Goal: Task Accomplishment & Management: Manage account settings

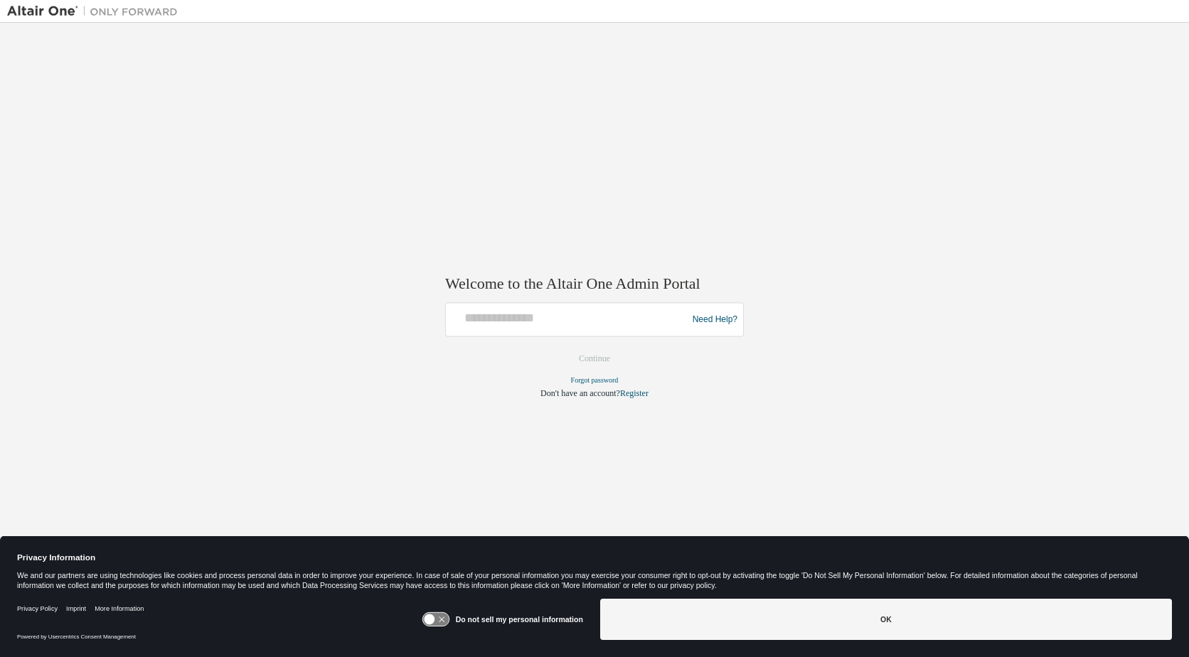
click at [434, 621] on icon at bounding box center [429, 620] width 11 height 11
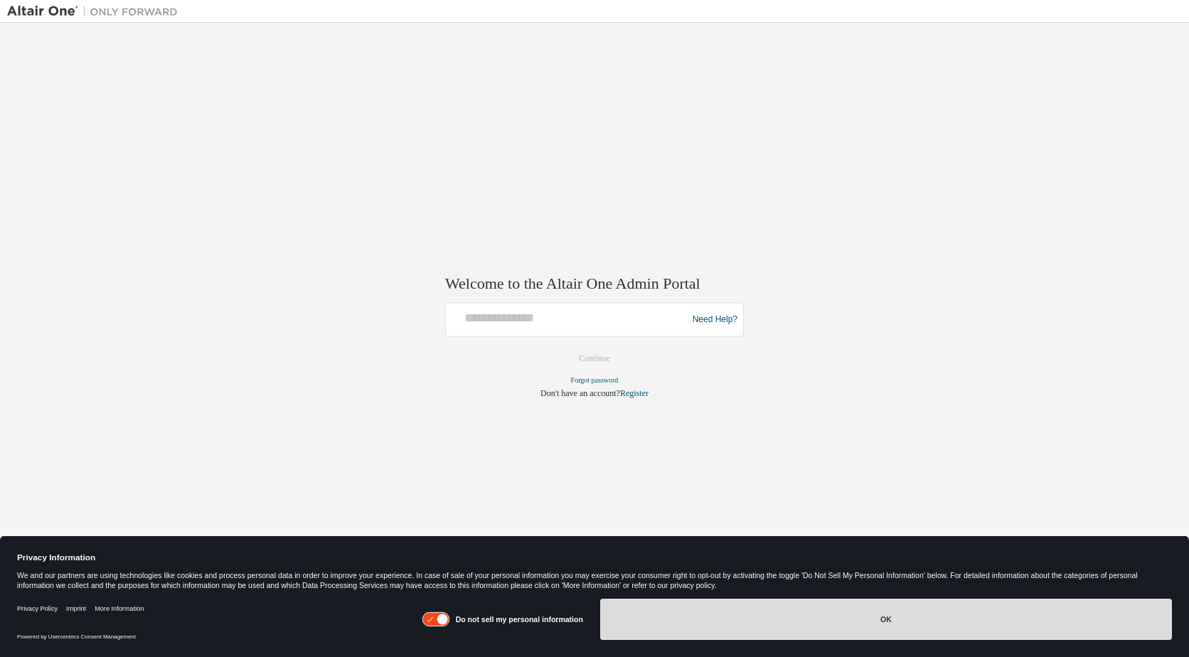
click at [891, 623] on button "OK" at bounding box center [886, 619] width 572 height 41
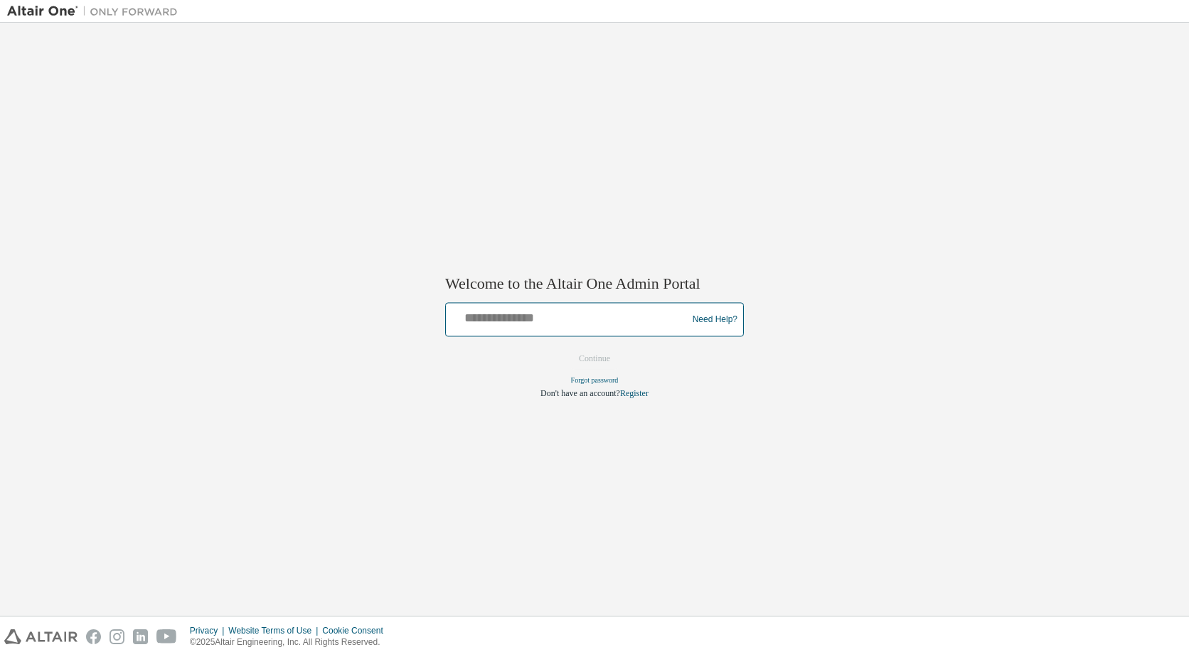
click at [473, 315] on input "text" at bounding box center [569, 317] width 234 height 21
type input "**********"
click at [604, 361] on button "Continue" at bounding box center [594, 359] width 61 height 21
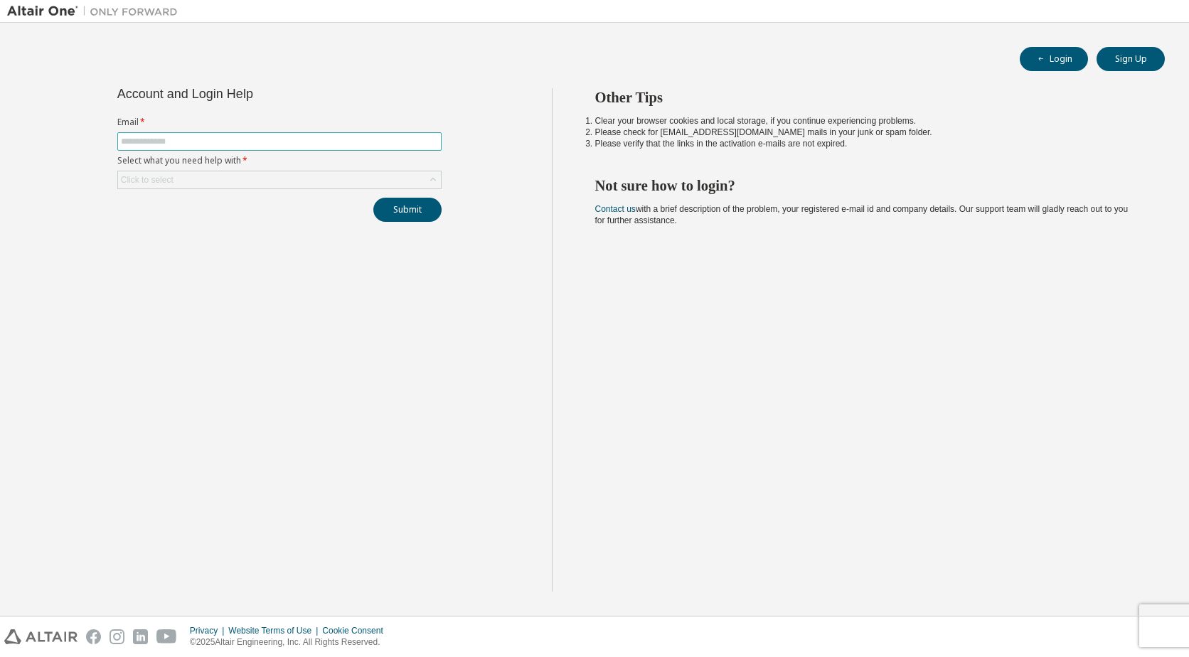
click at [152, 139] on input "text" at bounding box center [279, 141] width 317 height 11
type input "**********"
click at [432, 181] on icon at bounding box center [433, 180] width 14 height 14
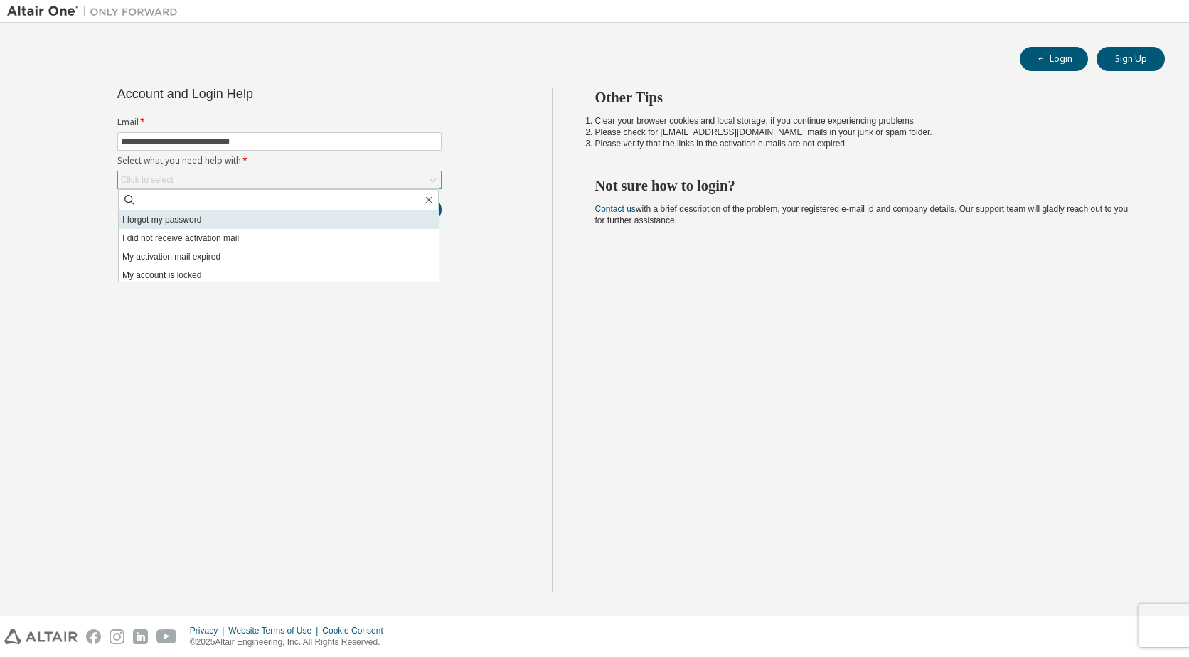
click at [191, 221] on li "I forgot my password" at bounding box center [279, 220] width 320 height 18
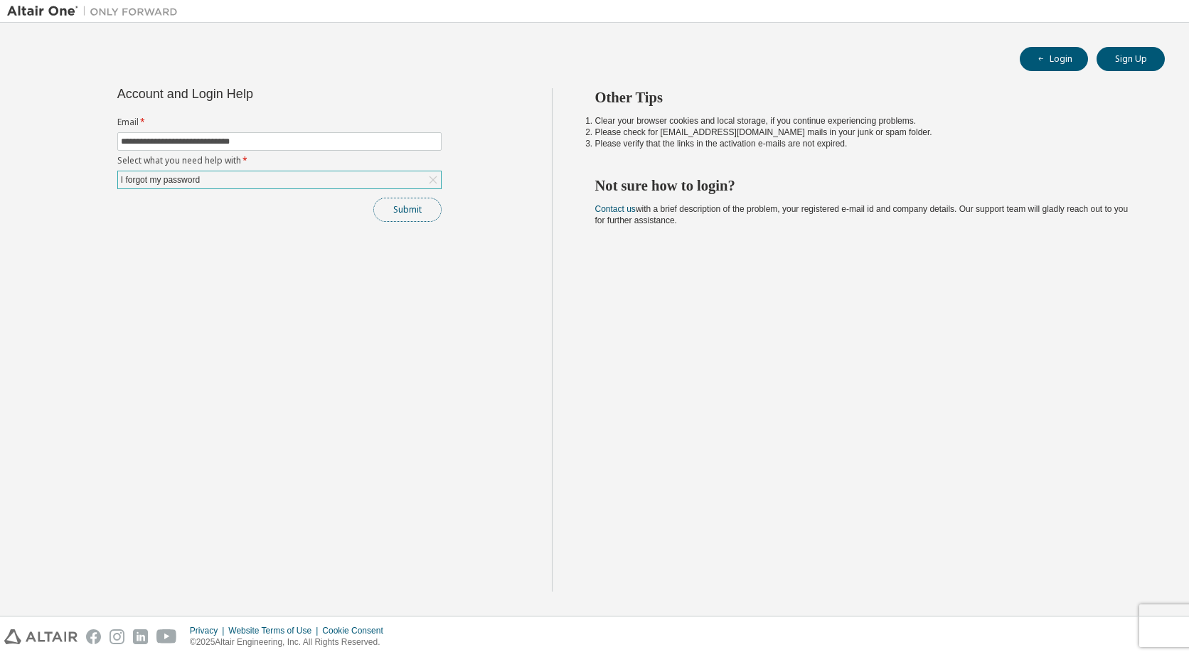
click at [412, 211] on button "Submit" at bounding box center [407, 210] width 68 height 24
click at [416, 211] on button "Submit" at bounding box center [407, 210] width 68 height 24
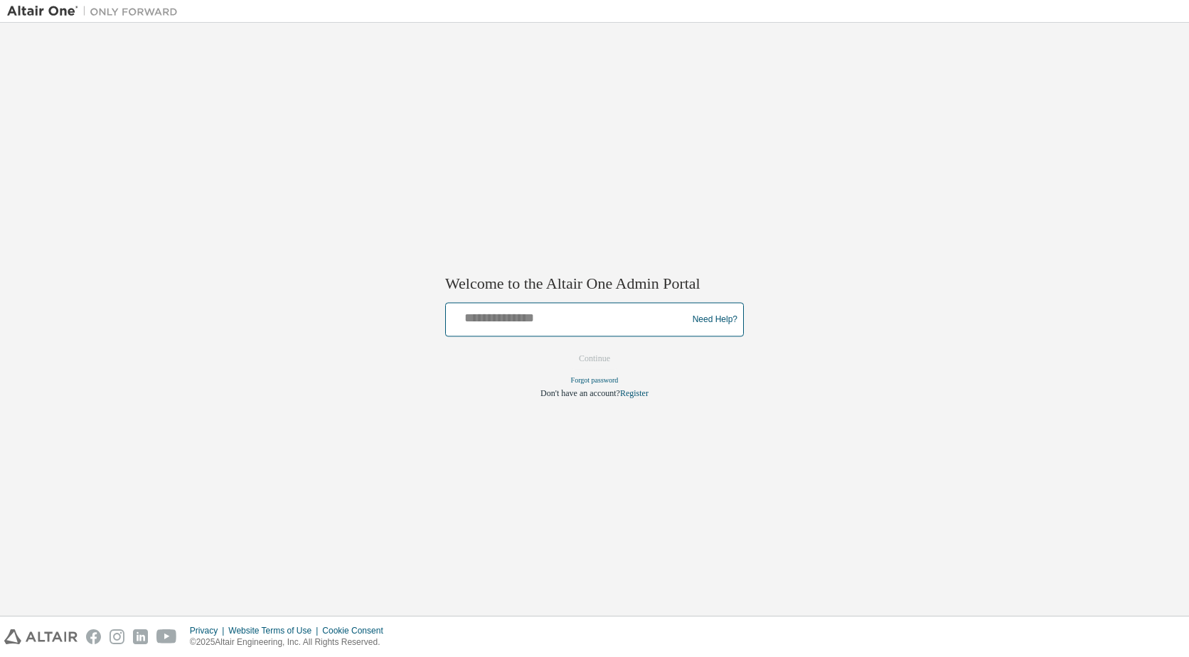
click at [474, 312] on input "text" at bounding box center [569, 317] width 234 height 21
type input "**********"
click at [580, 355] on button "Continue" at bounding box center [594, 359] width 61 height 21
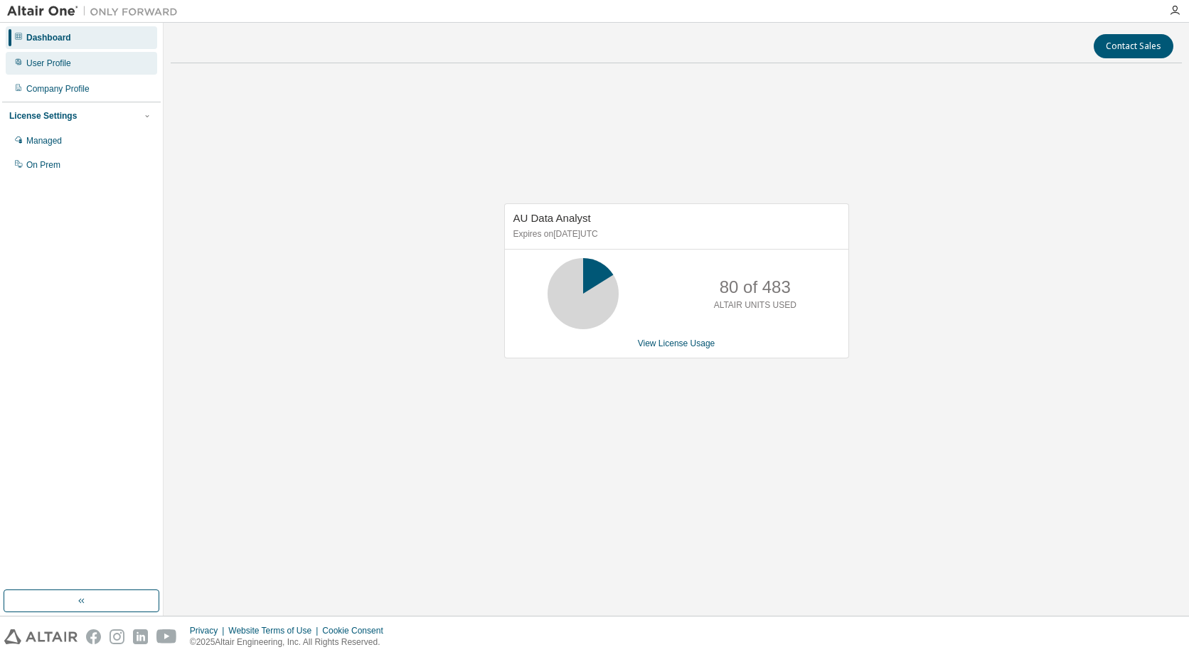
click at [47, 62] on div "User Profile" at bounding box center [48, 63] width 45 height 11
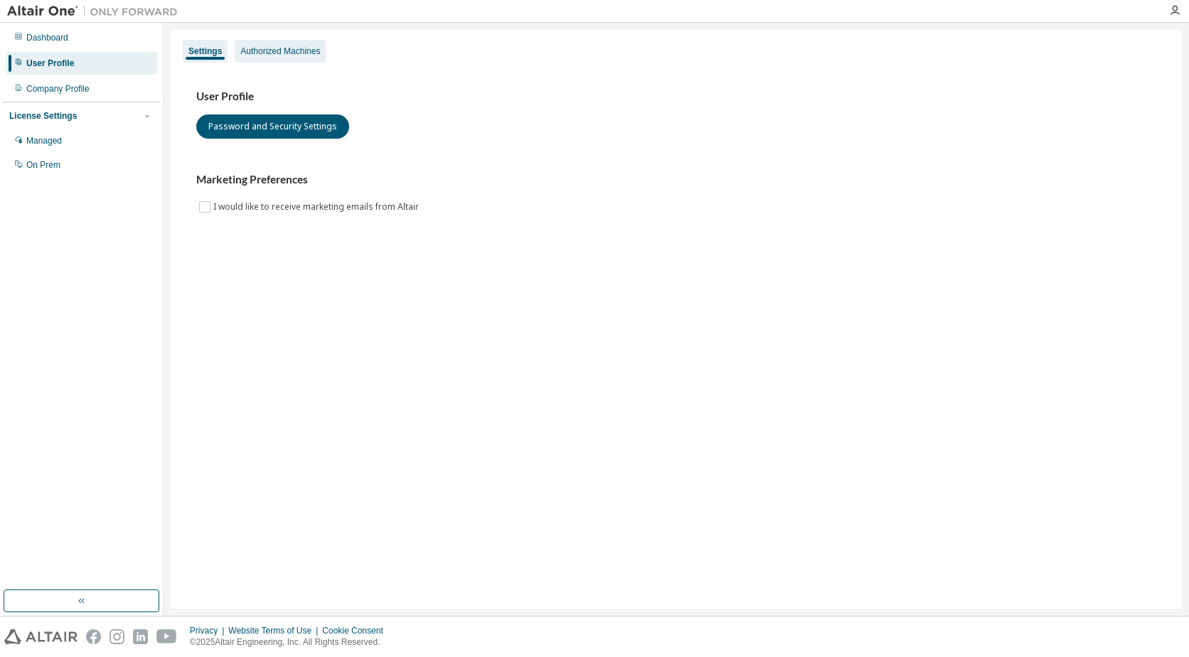
click at [271, 51] on div "Authorized Machines" at bounding box center [280, 51] width 80 height 11
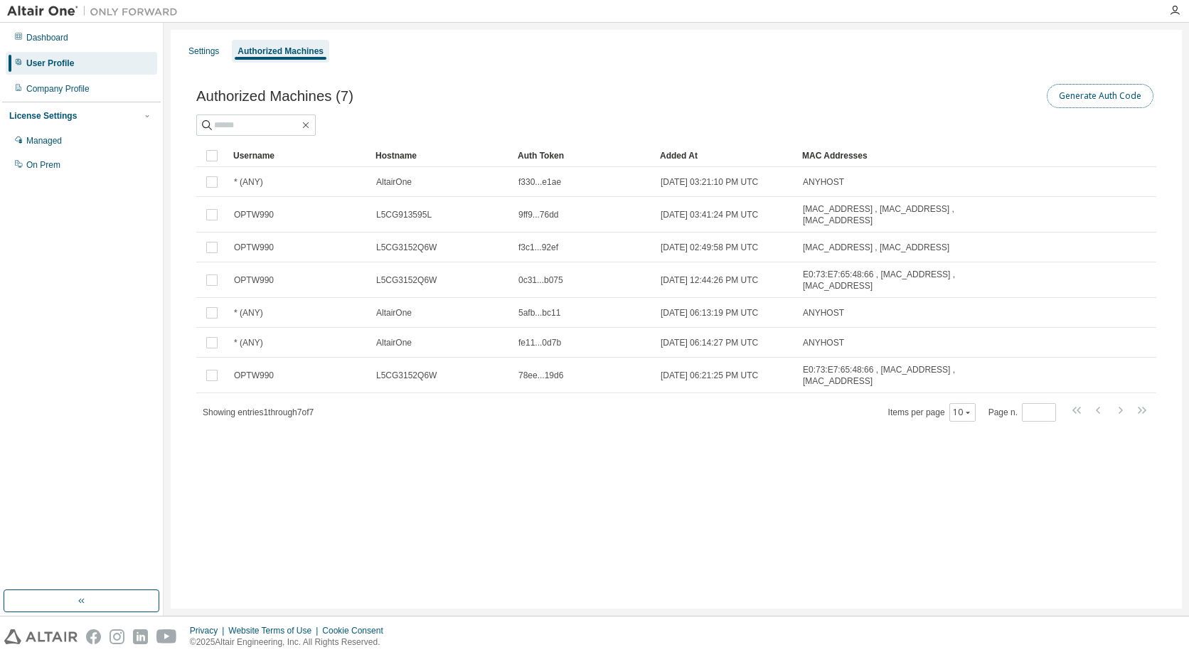
click at [1103, 97] on button "Generate Auth Code" at bounding box center [1100, 96] width 107 height 24
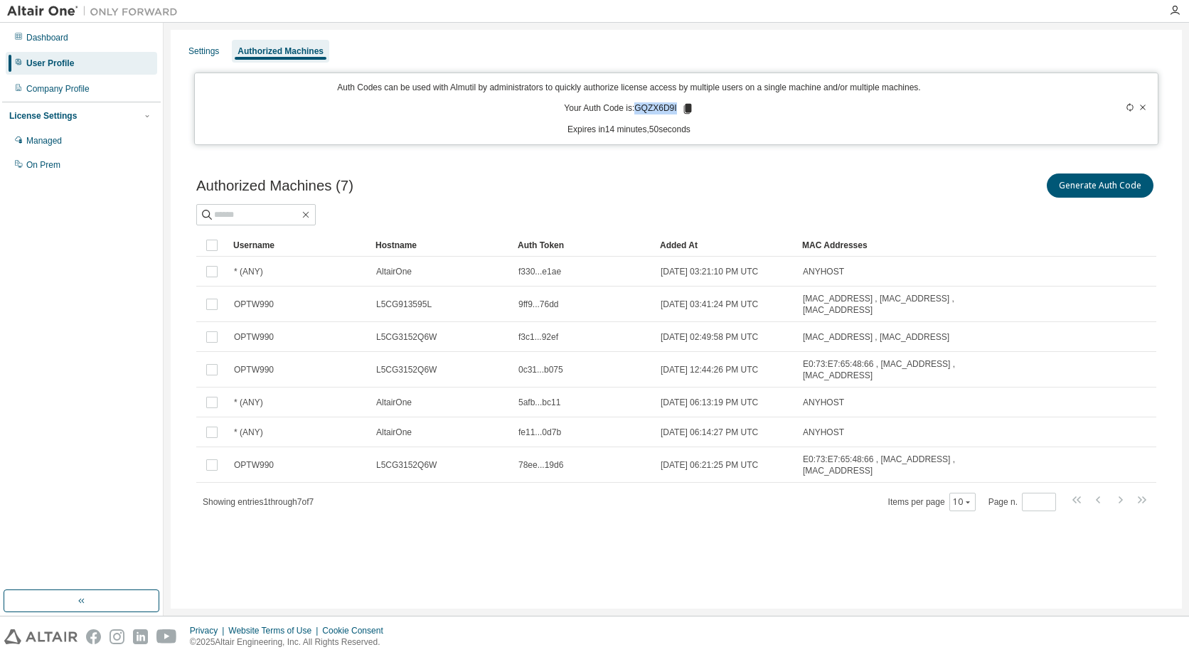
drag, startPoint x: 675, startPoint y: 107, endPoint x: 637, endPoint y: 107, distance: 37.7
click at [637, 107] on p "Your Auth Code is: GQZX6D9I" at bounding box center [628, 108] width 129 height 13
copy p "GQZX6D9I"
click at [1177, 23] on div "Settings Authorized Machines Auth Codes can be used with Almutil by administrat…" at bounding box center [677, 319] width 1026 height 593
click at [1175, 9] on icon "button" at bounding box center [1174, 10] width 11 height 11
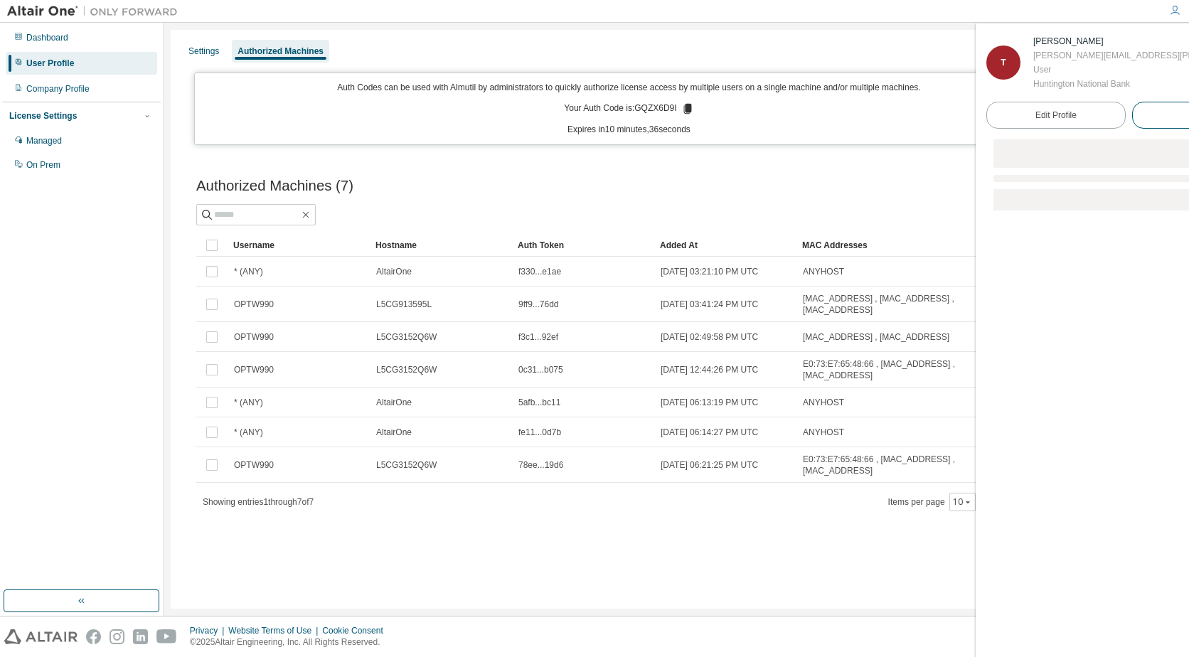
click at [1189, 110] on span "Logout" at bounding box center [1202, 115] width 26 height 14
